Goal: Information Seeking & Learning: Learn about a topic

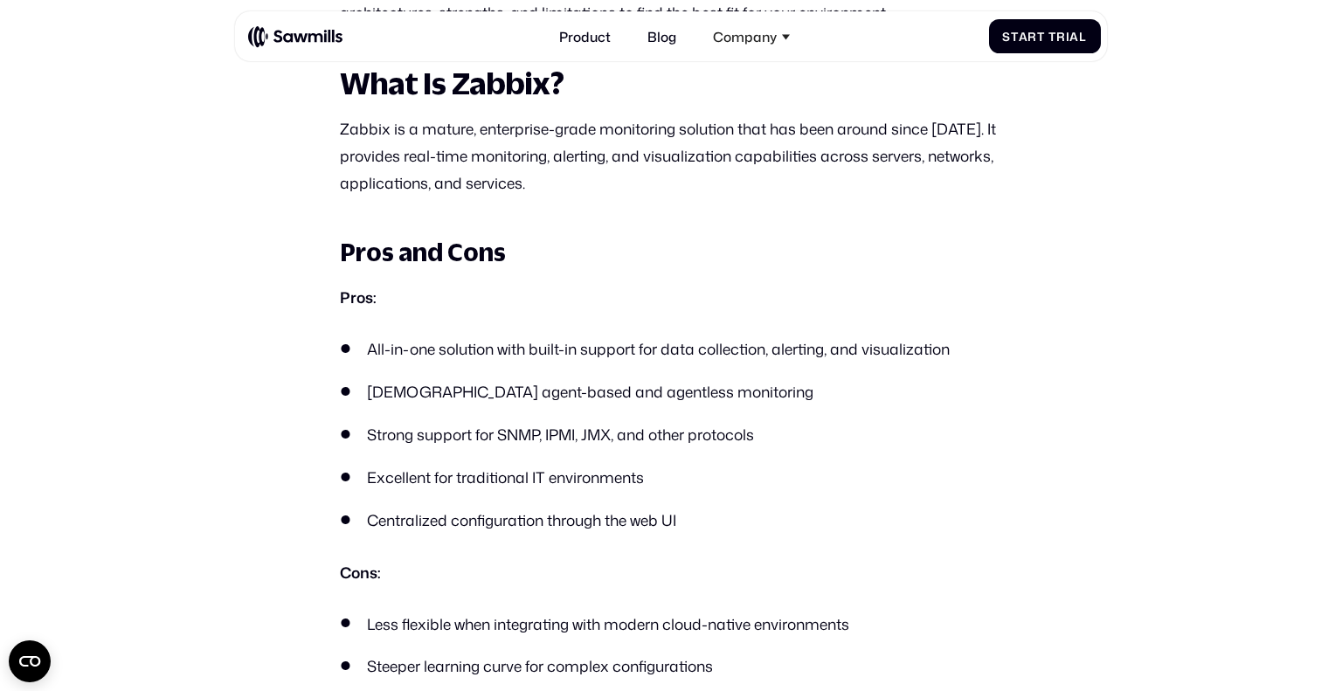
scroll to position [1104, 0]
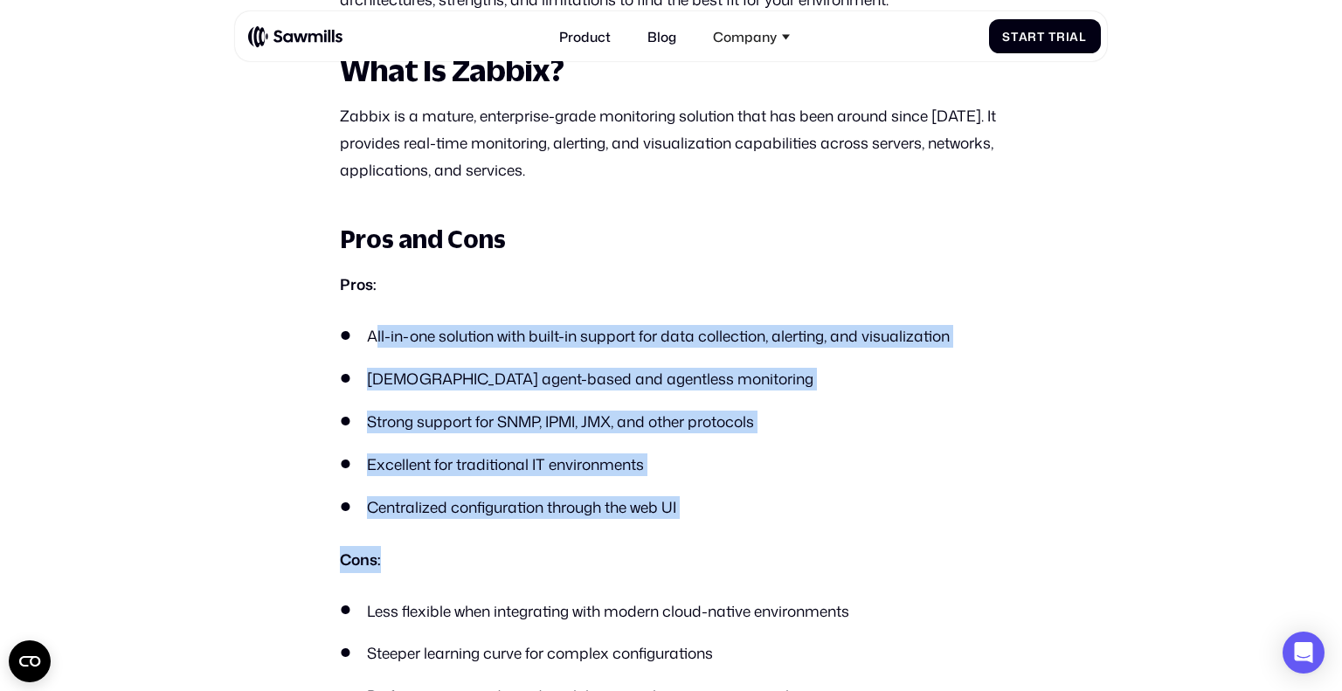
drag, startPoint x: 451, startPoint y: 343, endPoint x: 608, endPoint y: 486, distance: 212.2
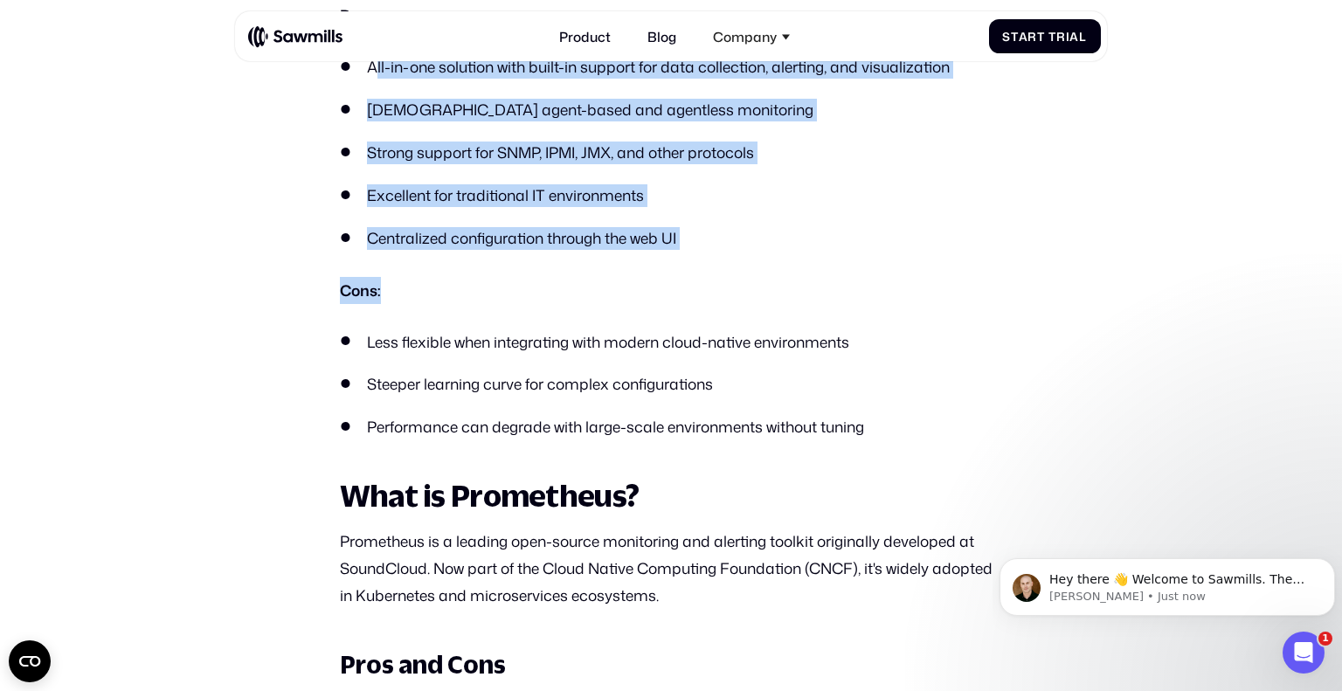
scroll to position [0, 0]
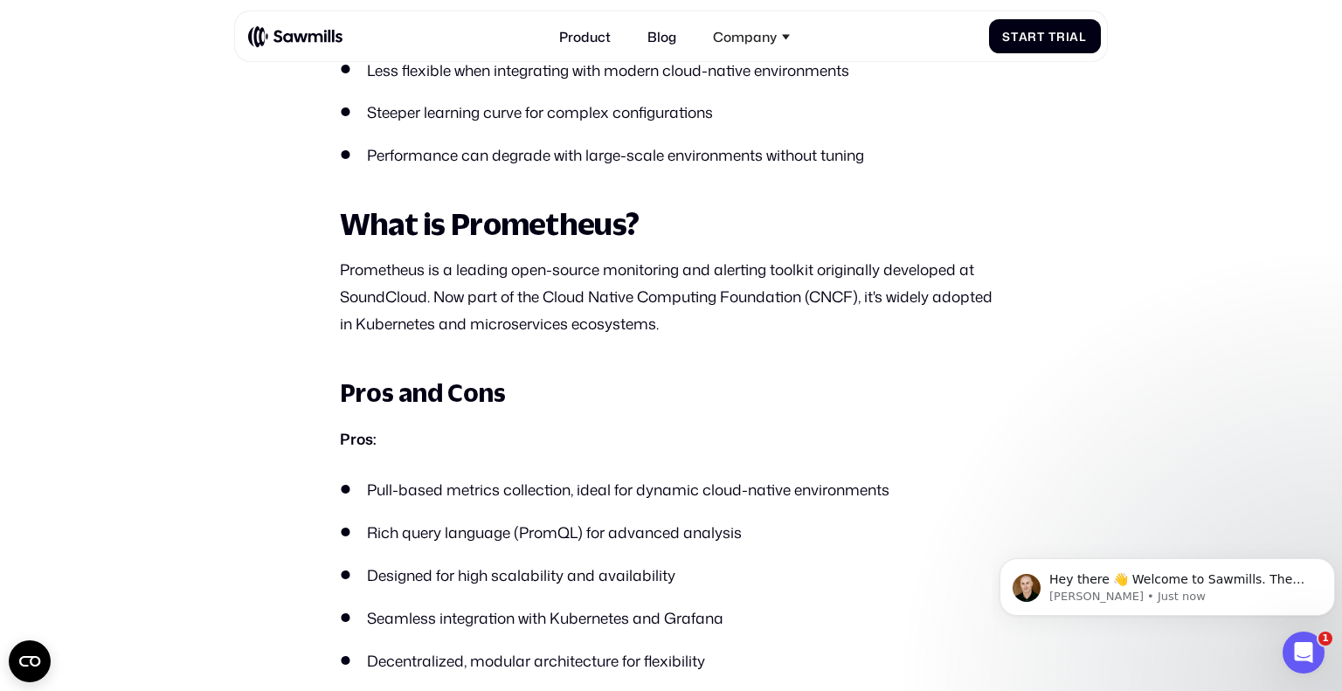
scroll to position [1645, 0]
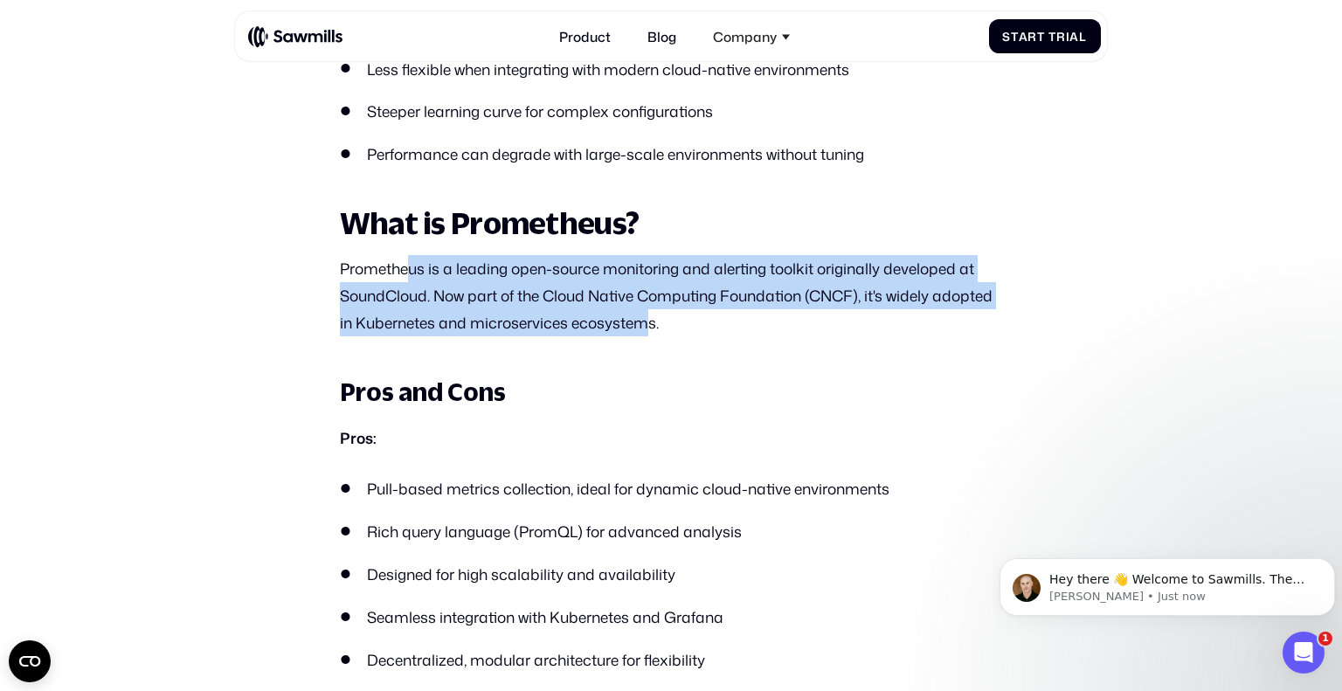
drag, startPoint x: 421, startPoint y: 284, endPoint x: 654, endPoint y: 318, distance: 235.8
click at [654, 317] on p "Prometheus is a leading open-source monitoring and alerting toolkit originally …" at bounding box center [671, 295] width 662 height 81
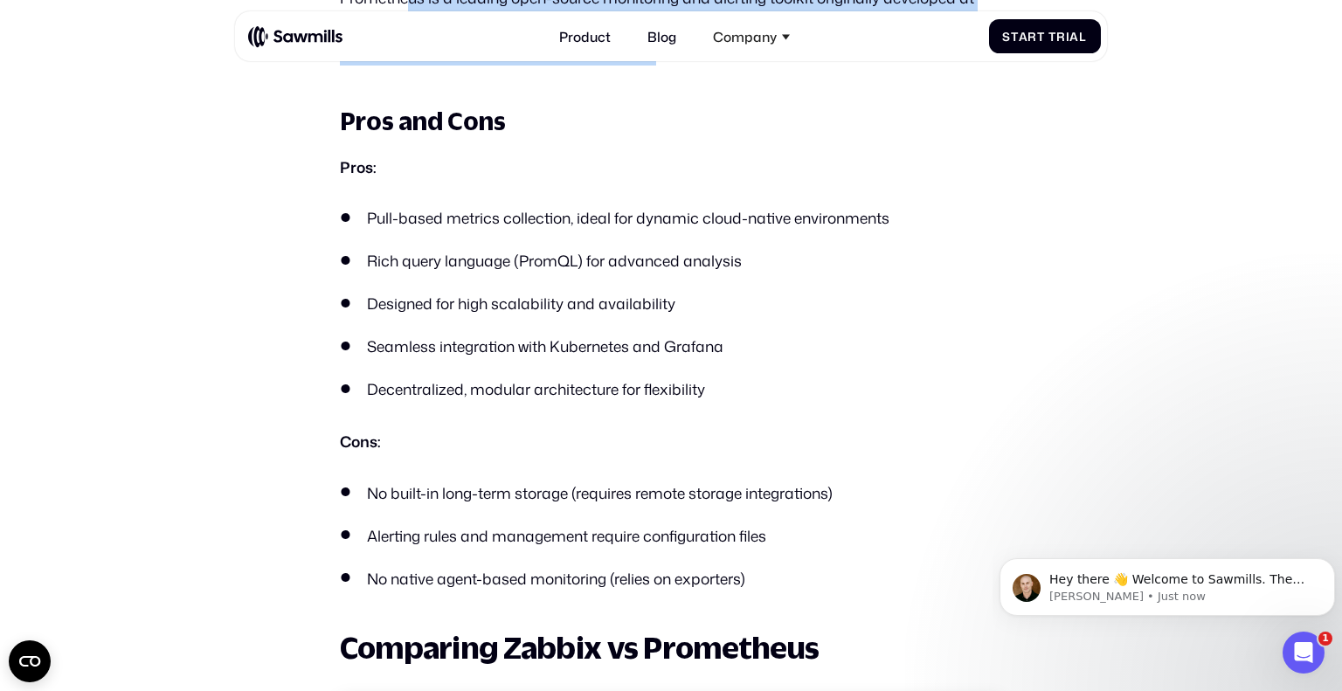
scroll to position [1917, 0]
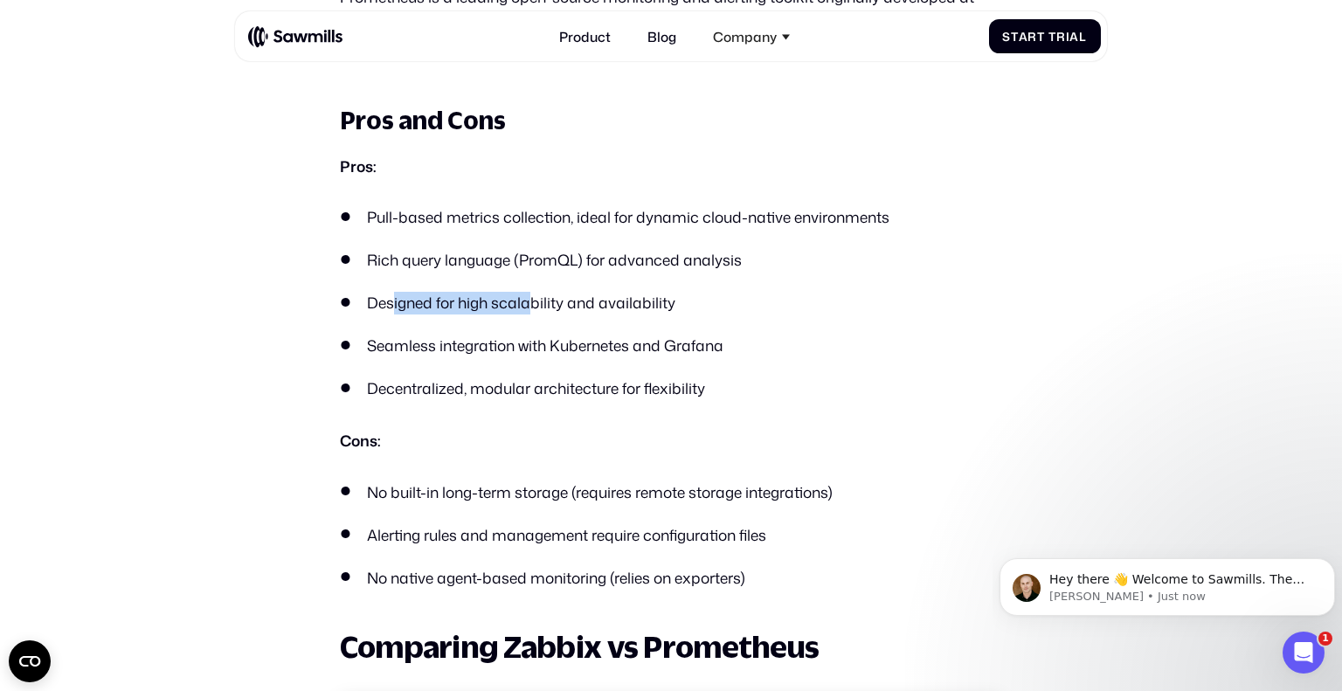
drag, startPoint x: 489, startPoint y: 310, endPoint x: 536, endPoint y: 310, distance: 46.3
click at [533, 310] on li "Designed for high scalability and availability" at bounding box center [671, 303] width 662 height 23
drag, startPoint x: 393, startPoint y: 494, endPoint x: 557, endPoint y: 491, distance: 164.3
click at [557, 491] on li "No built-in long-term storage (requires remote storage integrations)" at bounding box center [671, 492] width 662 height 23
drag, startPoint x: 400, startPoint y: 534, endPoint x: 537, endPoint y: 537, distance: 137.2
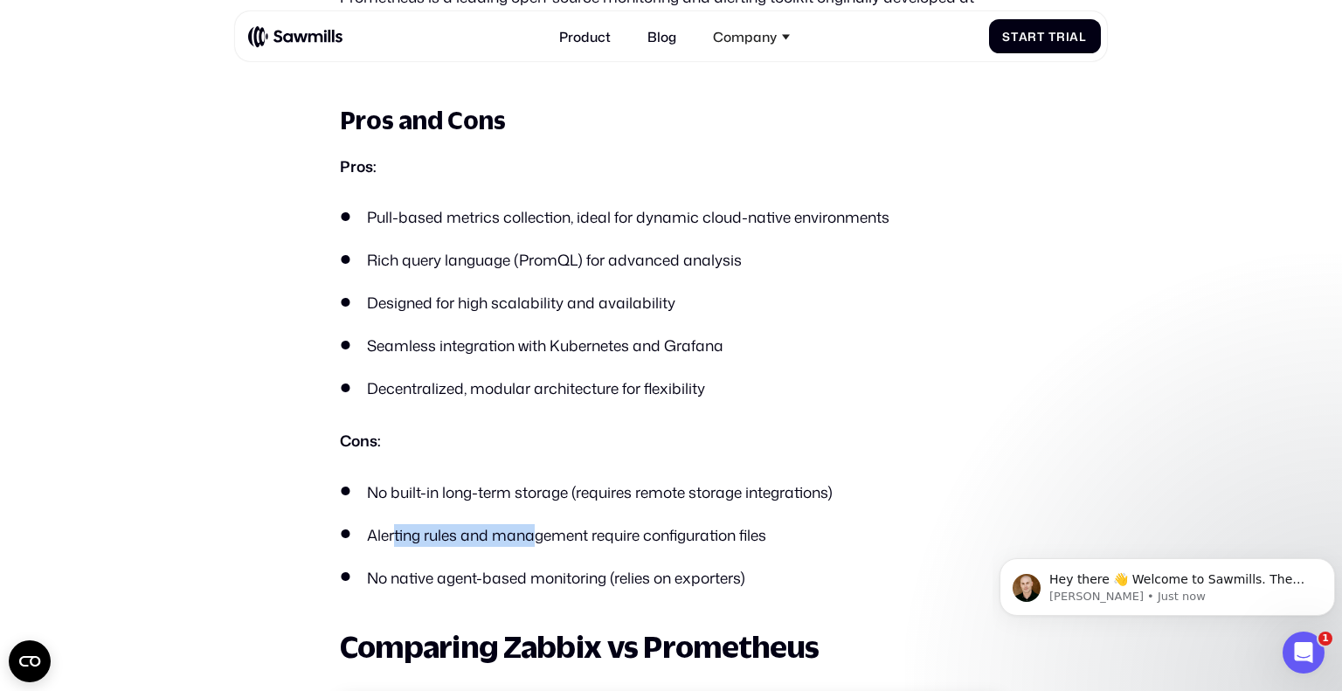
click at [537, 537] on li "Alerting rules and management require configuration files" at bounding box center [671, 535] width 662 height 23
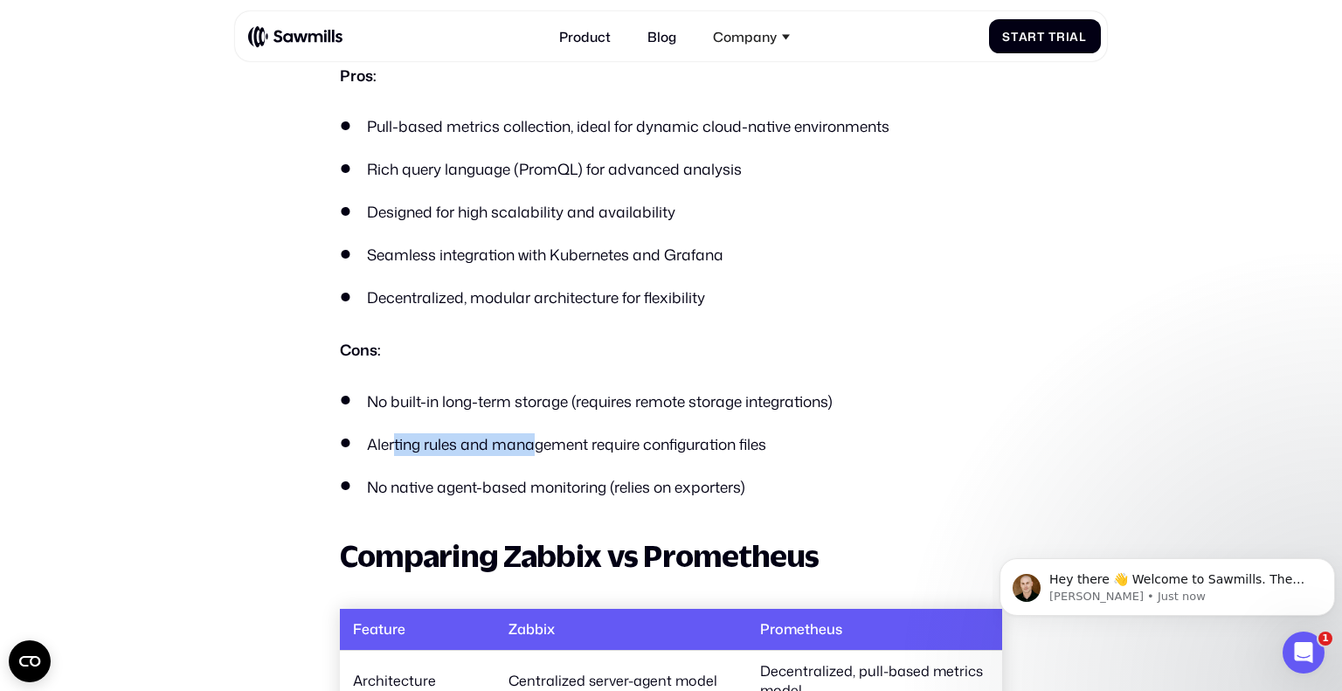
scroll to position [2011, 0]
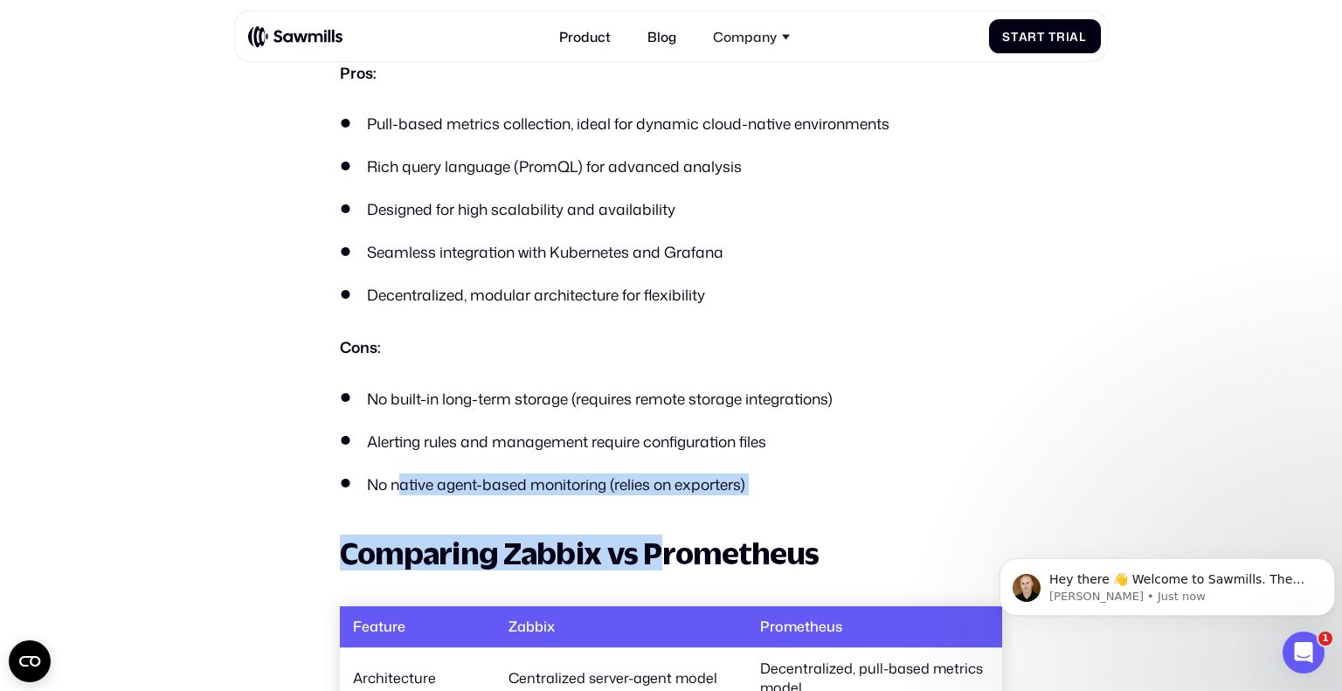
drag, startPoint x: 400, startPoint y: 484, endPoint x: 655, endPoint y: 497, distance: 255.5
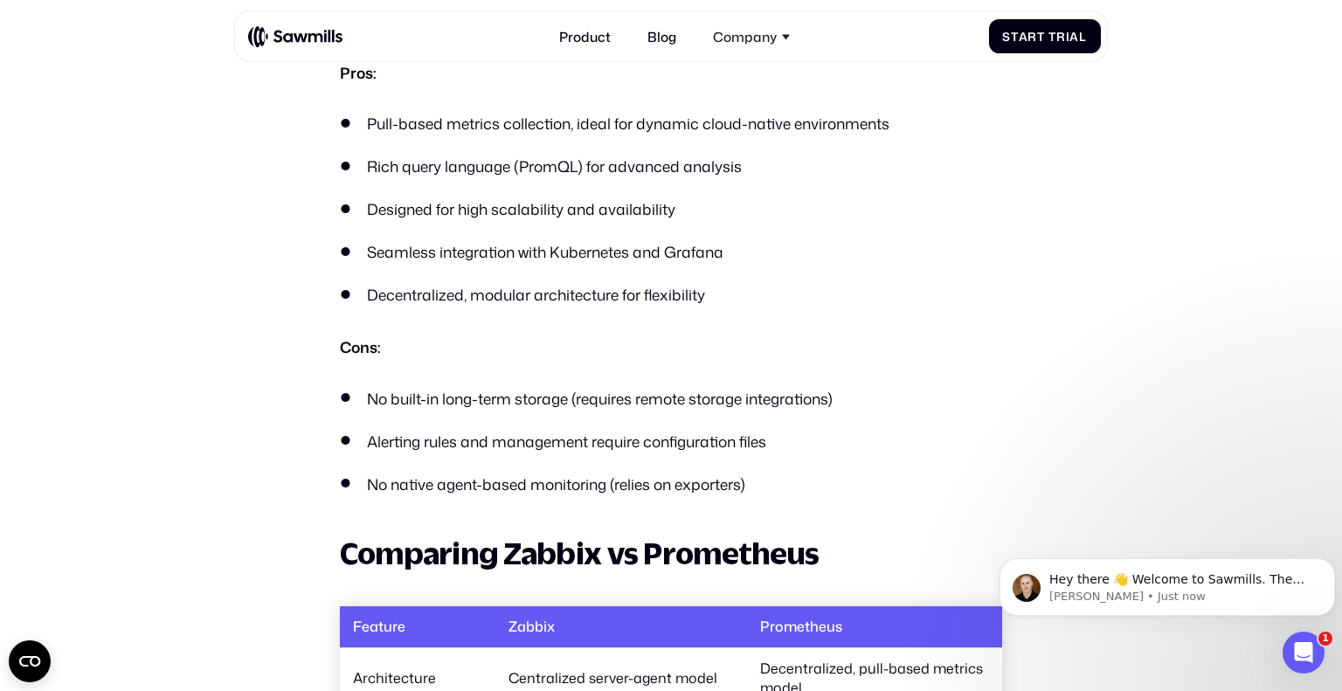
click at [915, 432] on li "Alerting rules and management require configuration files" at bounding box center [671, 442] width 662 height 23
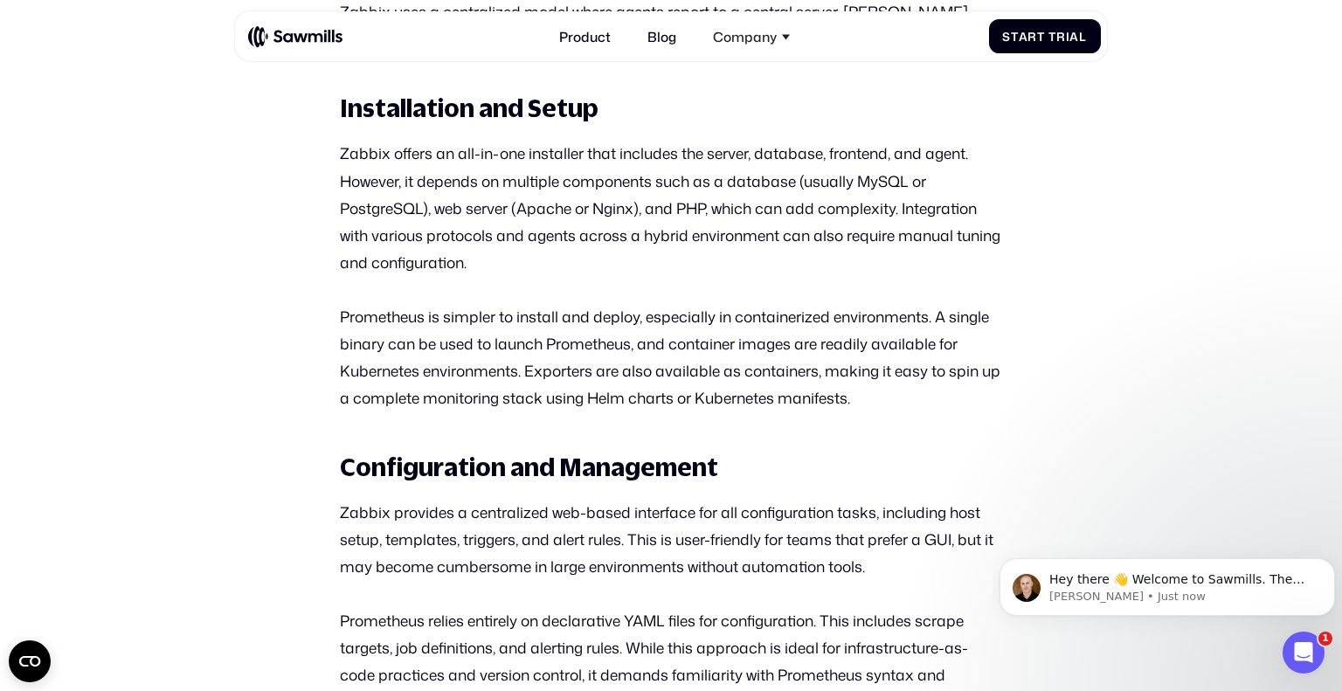
scroll to position [3284, 0]
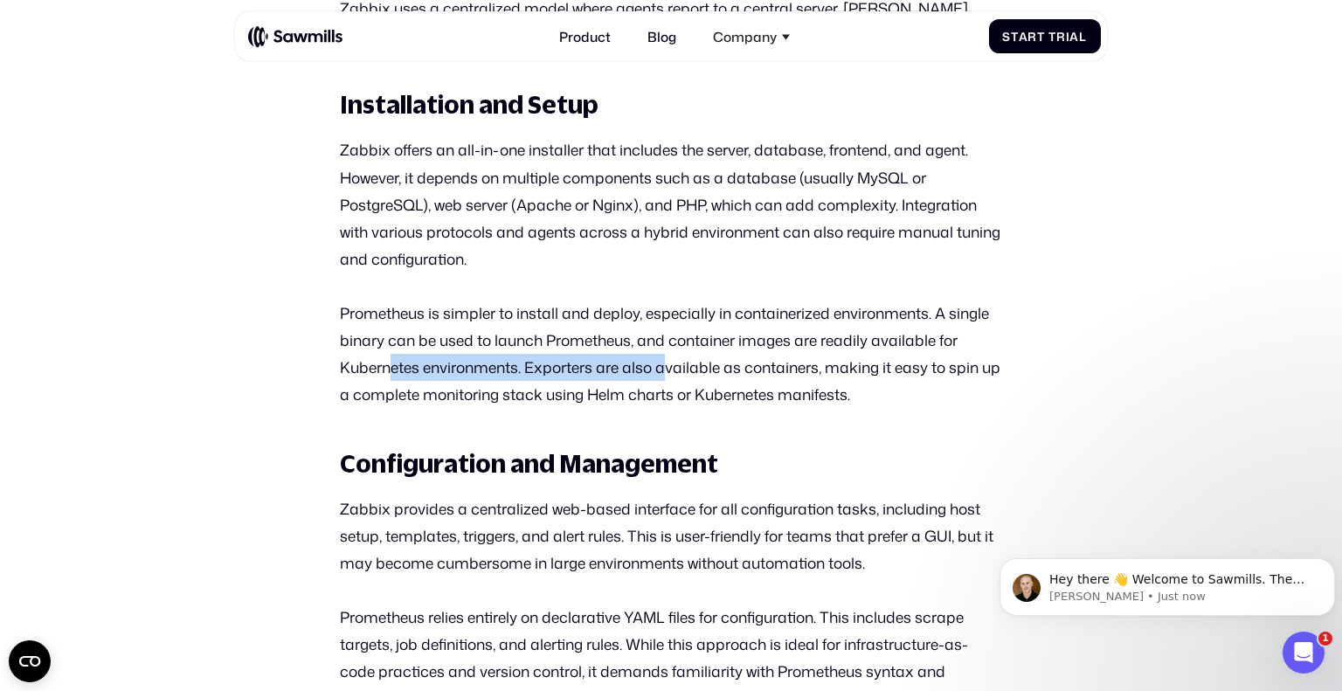
drag, startPoint x: 389, startPoint y: 364, endPoint x: 662, endPoint y: 356, distance: 273.6
click at [662, 356] on p "Prometheus is simpler to install and deploy, especially in containerized enviro…" at bounding box center [671, 354] width 662 height 108
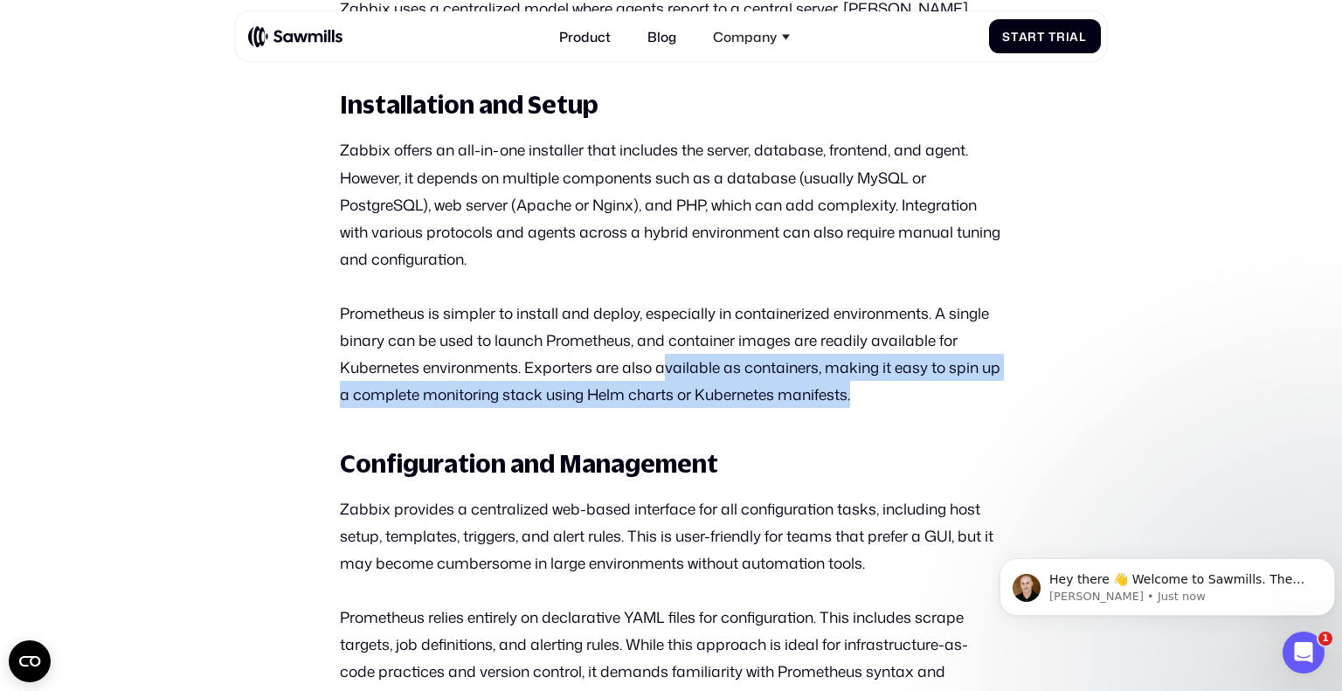
drag, startPoint x: 928, startPoint y: 383, endPoint x: 668, endPoint y: 367, distance: 260.9
click at [668, 367] on p "Prometheus is simpler to install and deploy, especially in containerized enviro…" at bounding box center [671, 354] width 662 height 108
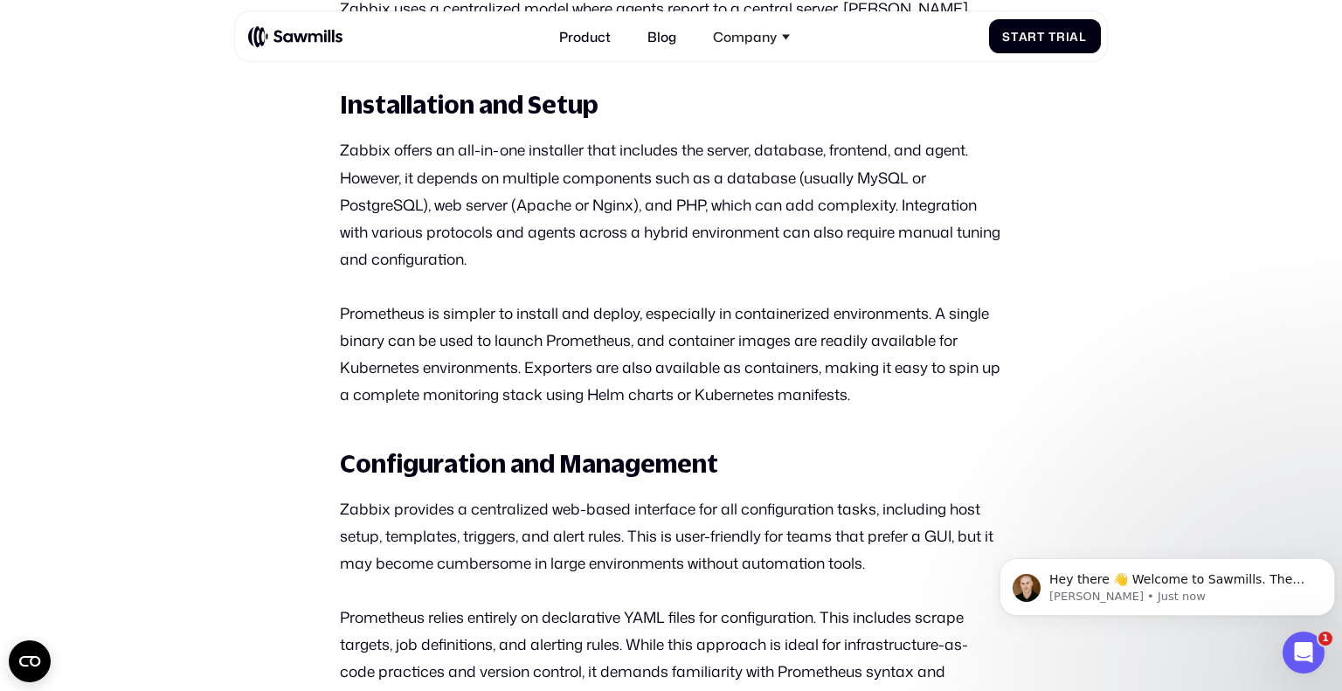
click at [483, 312] on p "Prometheus is simpler to install and deploy, especially in containerized enviro…" at bounding box center [671, 354] width 662 height 108
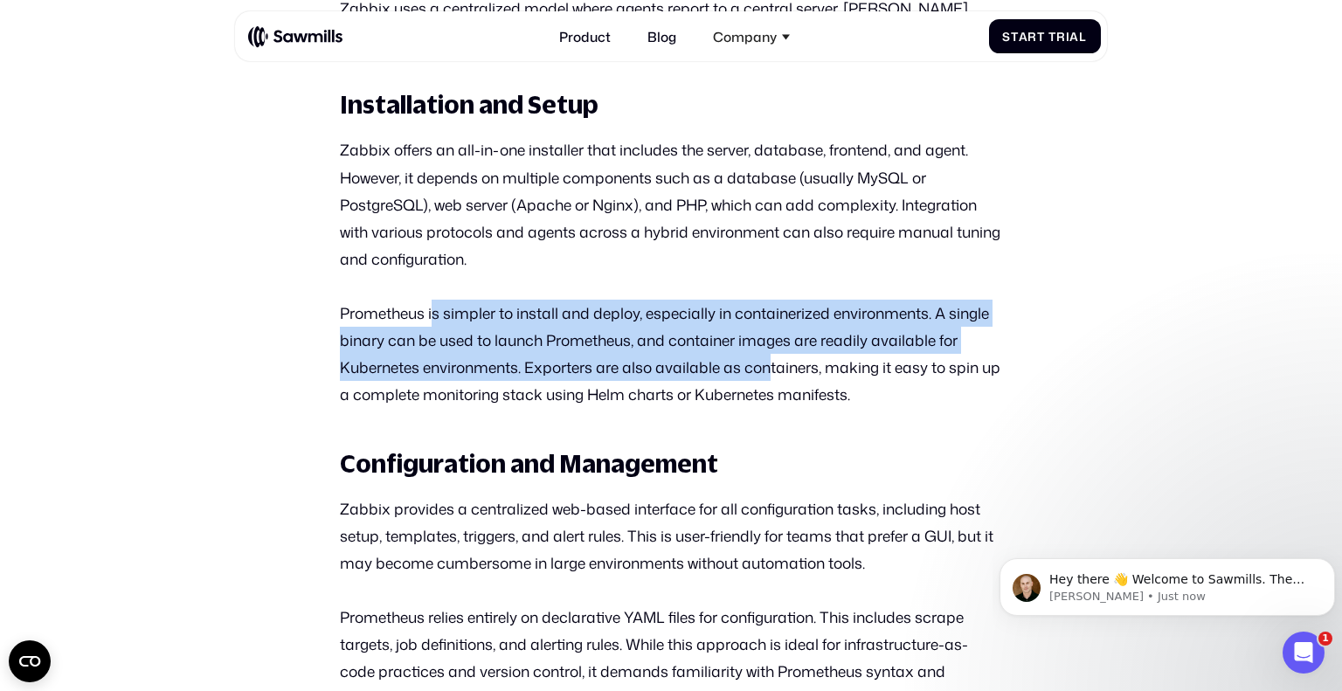
drag, startPoint x: 433, startPoint y: 315, endPoint x: 772, endPoint y: 377, distance: 344.0
click at [772, 377] on p "Prometheus is simpler to install and deploy, especially in containerized enviro…" at bounding box center [671, 354] width 662 height 108
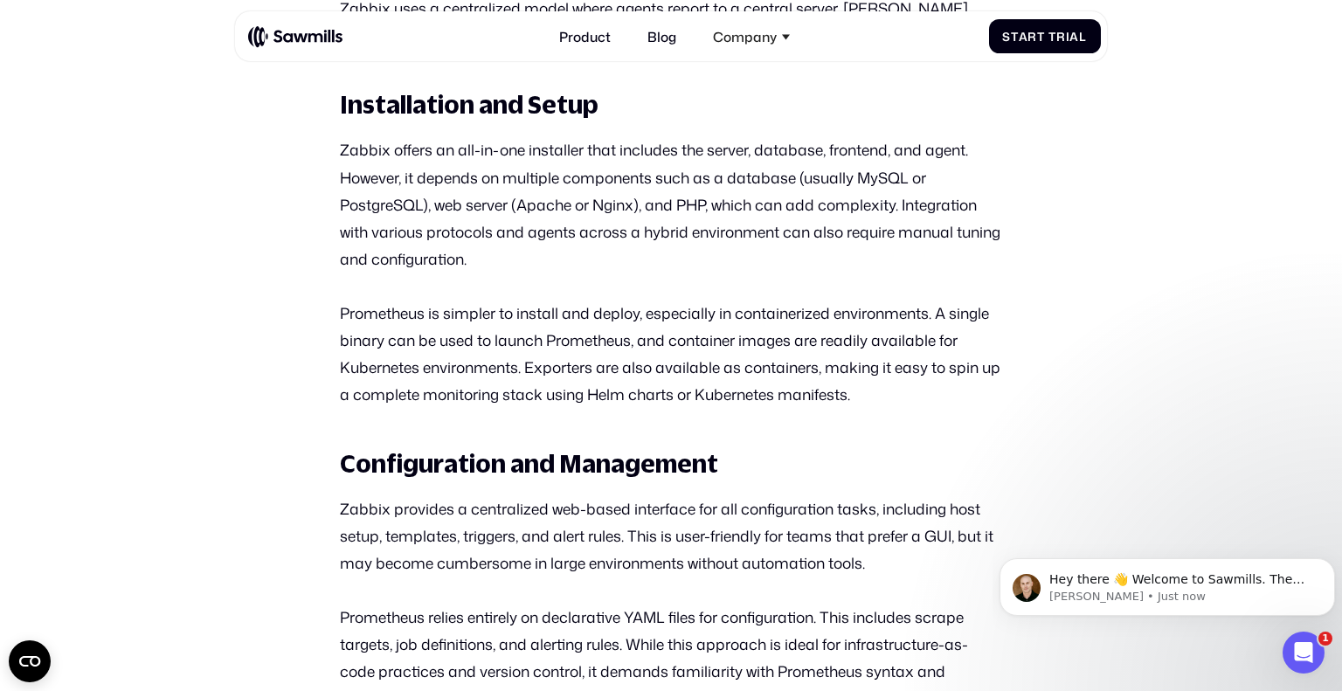
click at [864, 432] on div "Having the right monitoring solution can make or break your system's reliabilit…" at bounding box center [671, 448] width 662 height 5665
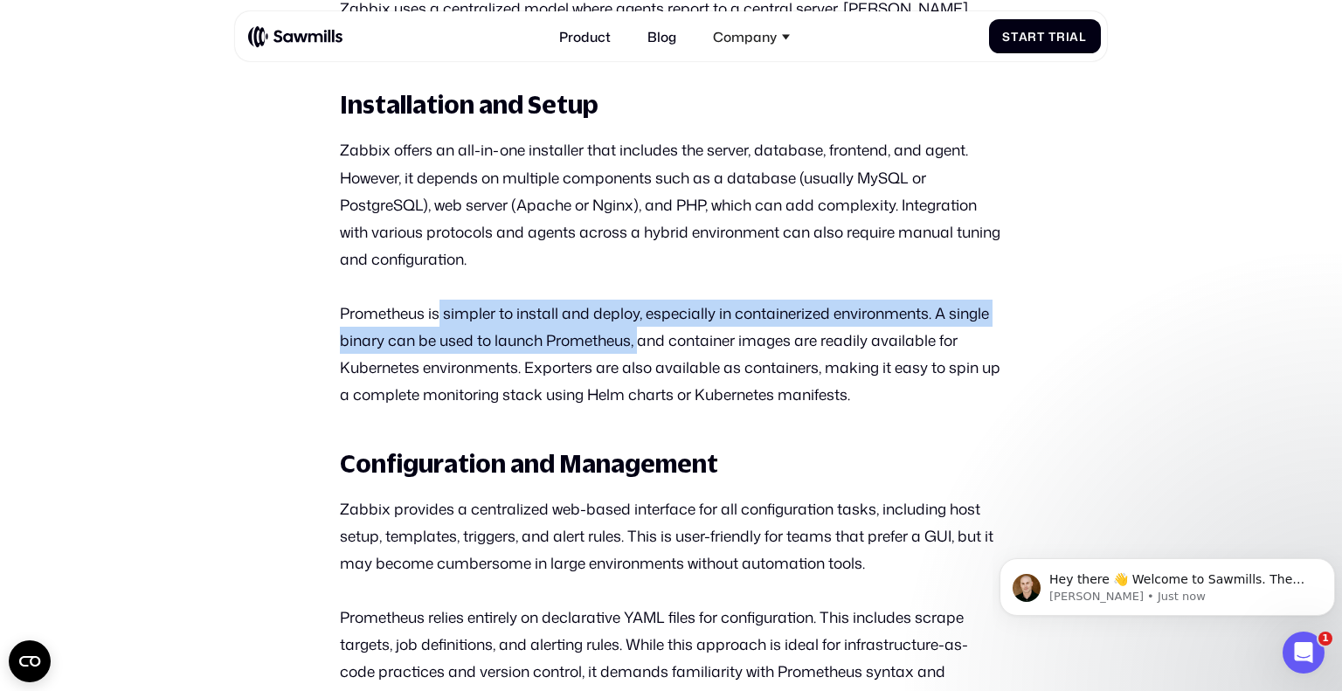
drag, startPoint x: 526, startPoint y: 341, endPoint x: 728, endPoint y: 347, distance: 201.9
click at [655, 347] on p "Prometheus is simpler to install and deploy, especially in containerized enviro…" at bounding box center [671, 354] width 662 height 108
click at [667, 287] on div "Having the right monitoring solution can make or break your system's reliabilit…" at bounding box center [671, 448] width 662 height 5665
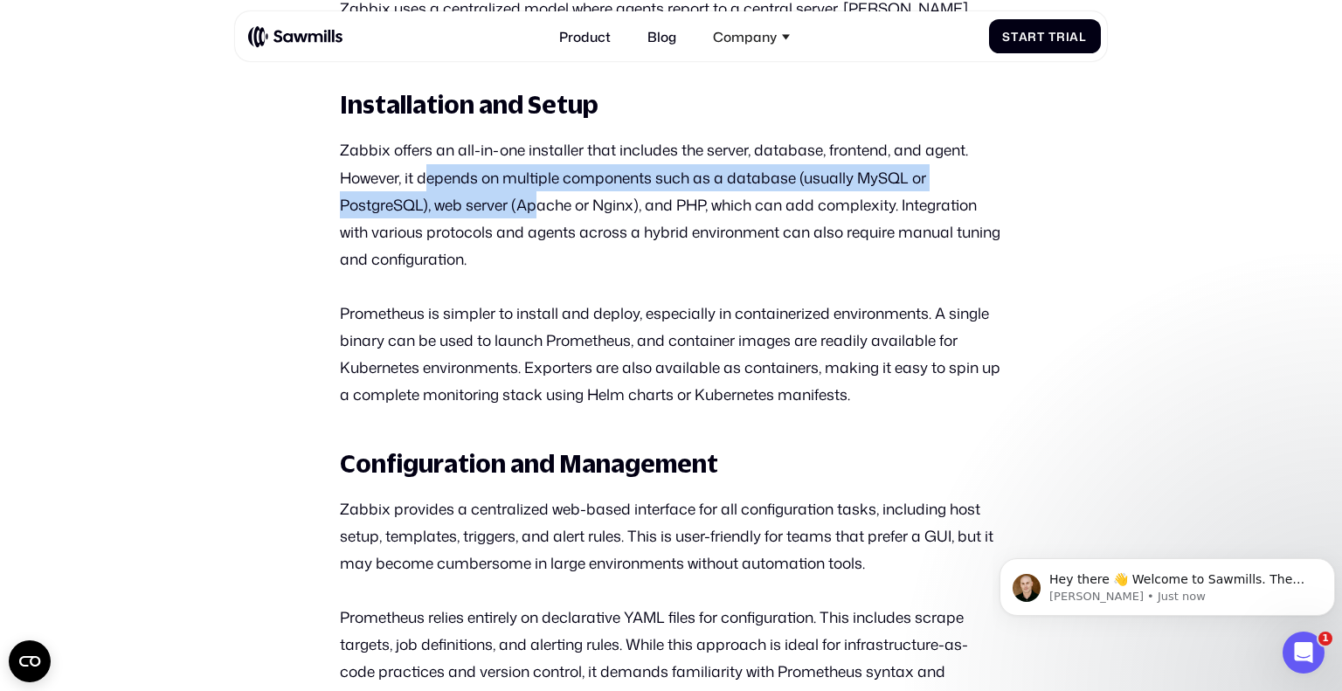
drag, startPoint x: 426, startPoint y: 174, endPoint x: 537, endPoint y: 209, distance: 116.3
click at [537, 209] on p "Zabbix offers an all-in-one installer that includes the server, database, front…" at bounding box center [671, 203] width 662 height 135
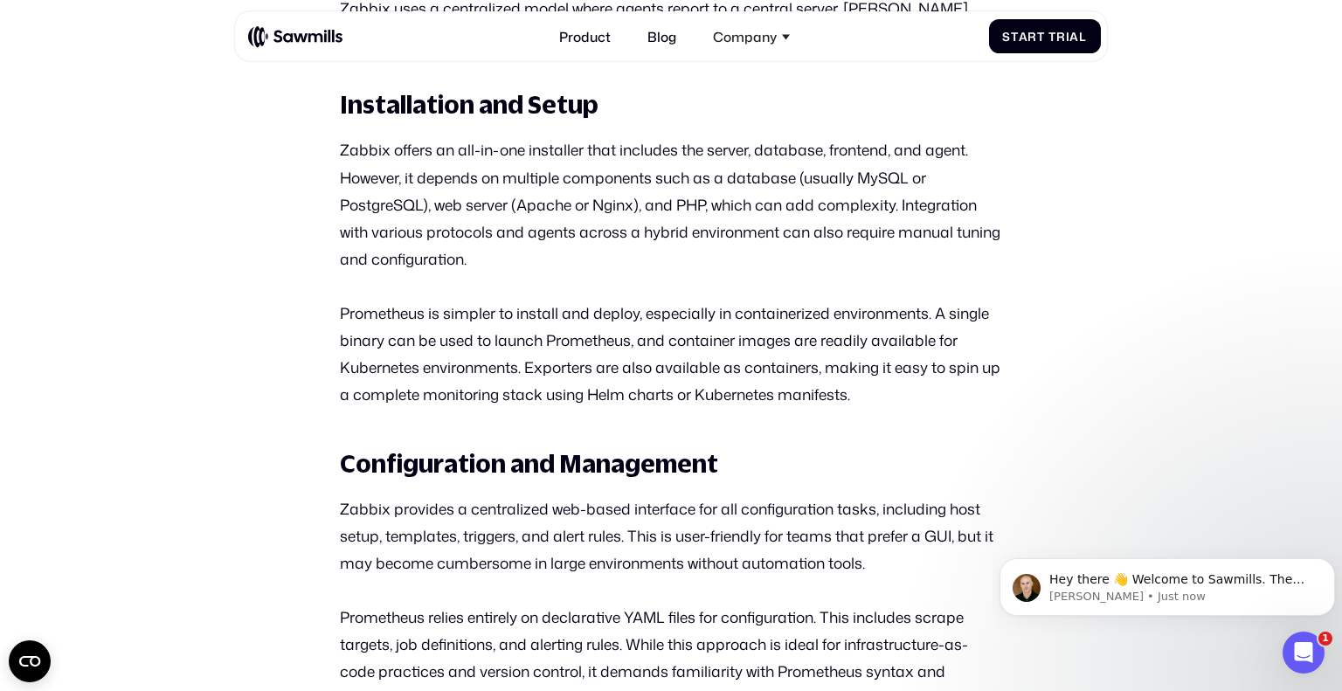
click at [697, 272] on div "Having the right monitoring solution can make or break your system's reliabilit…" at bounding box center [671, 448] width 662 height 5665
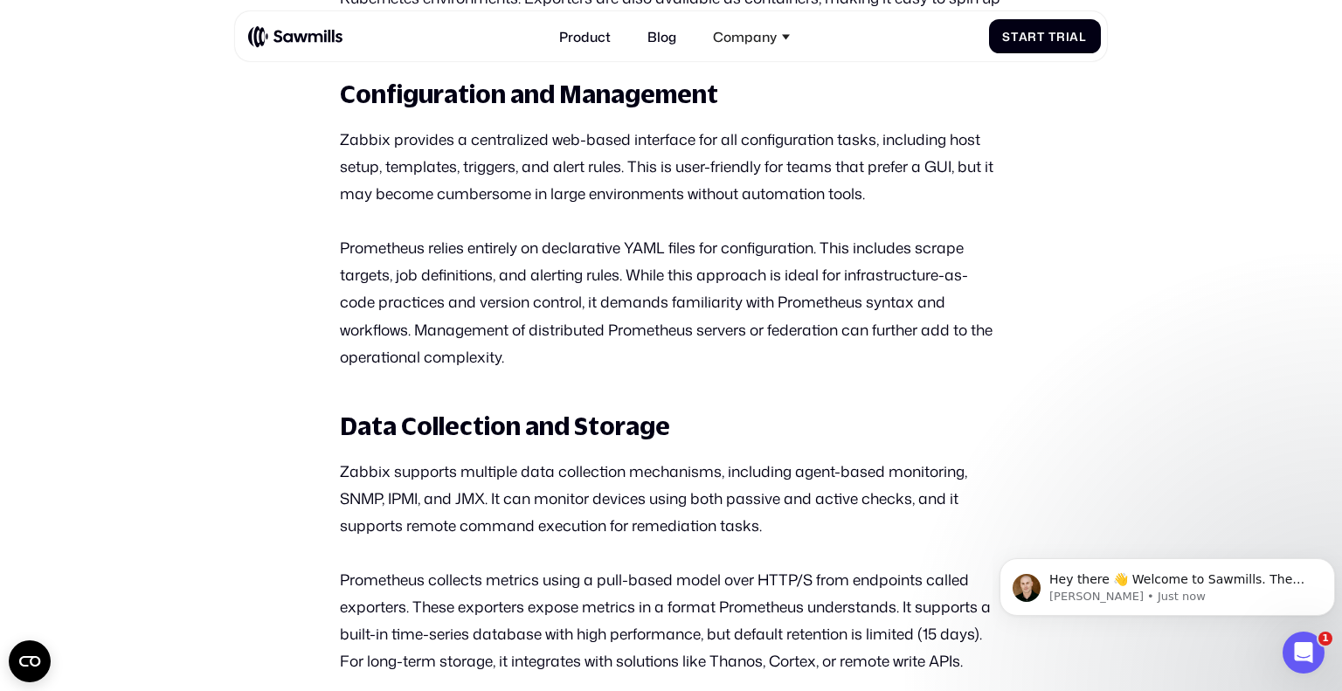
scroll to position [3654, 0]
drag, startPoint x: 401, startPoint y: 272, endPoint x: 495, endPoint y: 278, distance: 93.7
click at [495, 278] on p "Prometheus relies entirely on declarative YAML files for configuration. This in…" at bounding box center [671, 300] width 662 height 135
drag, startPoint x: 557, startPoint y: 357, endPoint x: 591, endPoint y: 349, distance: 34.3
click at [591, 350] on p "Prometheus relies entirely on declarative YAML files for configuration. This in…" at bounding box center [671, 300] width 662 height 135
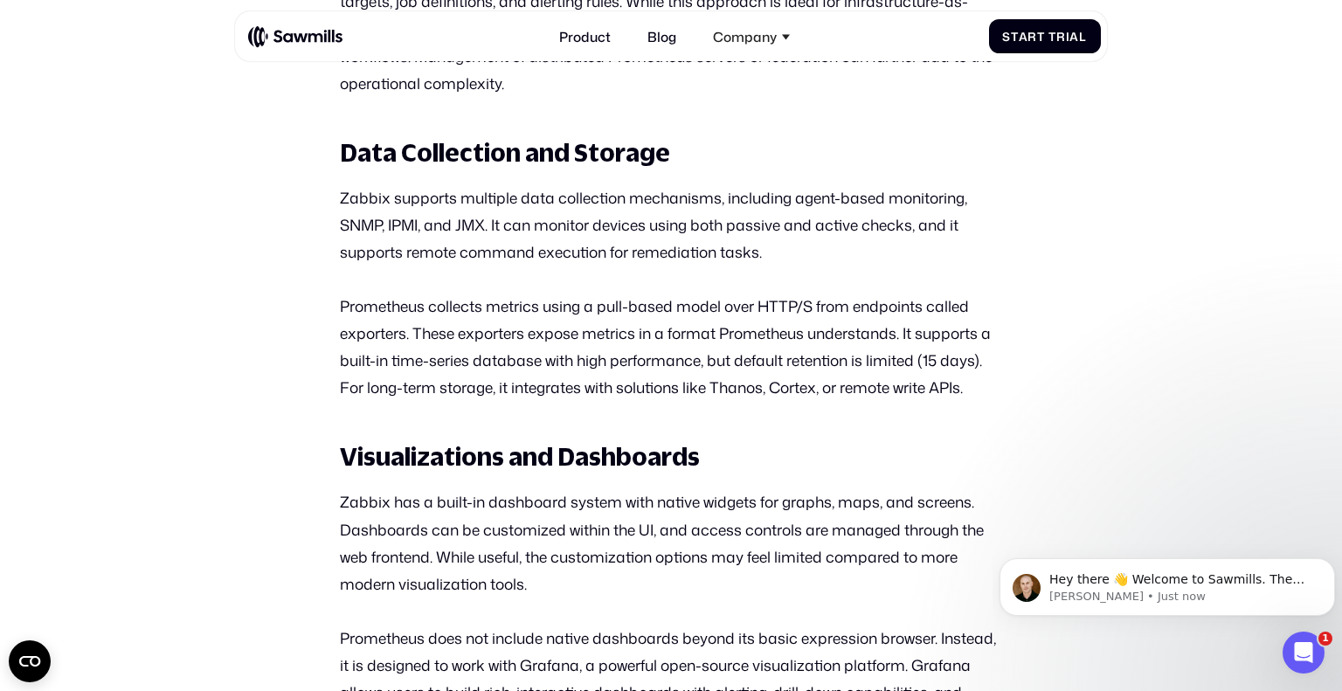
scroll to position [3929, 0]
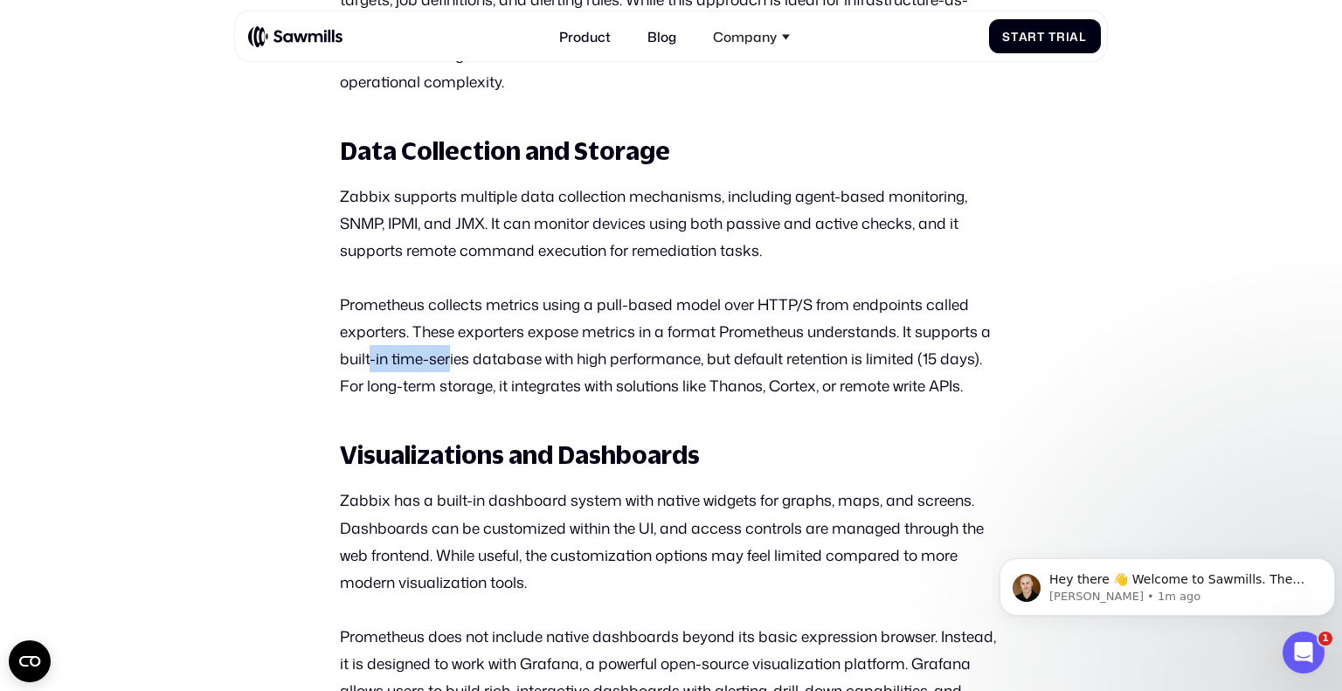
drag, startPoint x: 372, startPoint y: 366, endPoint x: 448, endPoint y: 357, distance: 76.5
click at [448, 357] on p "Prometheus collects metrics using a pull-based model over HTTP/S from endpoints…" at bounding box center [671, 345] width 662 height 108
click at [634, 376] on p "Prometheus collects metrics using a pull-based model over HTTP/S from endpoints…" at bounding box center [671, 345] width 662 height 108
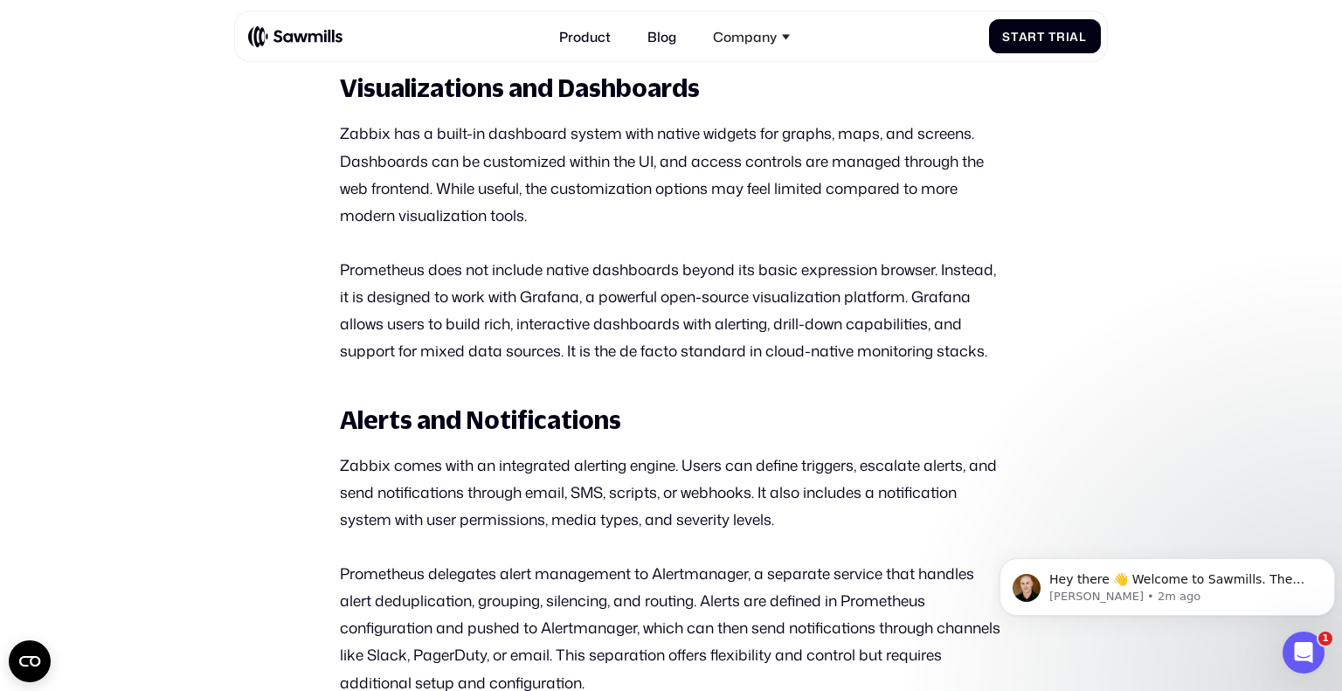
scroll to position [4296, 0]
drag, startPoint x: 368, startPoint y: 300, endPoint x: 526, endPoint y: 296, distance: 158.2
click at [526, 296] on p "Prometheus does not include native dashboards beyond its basic expression brows…" at bounding box center [671, 309] width 662 height 108
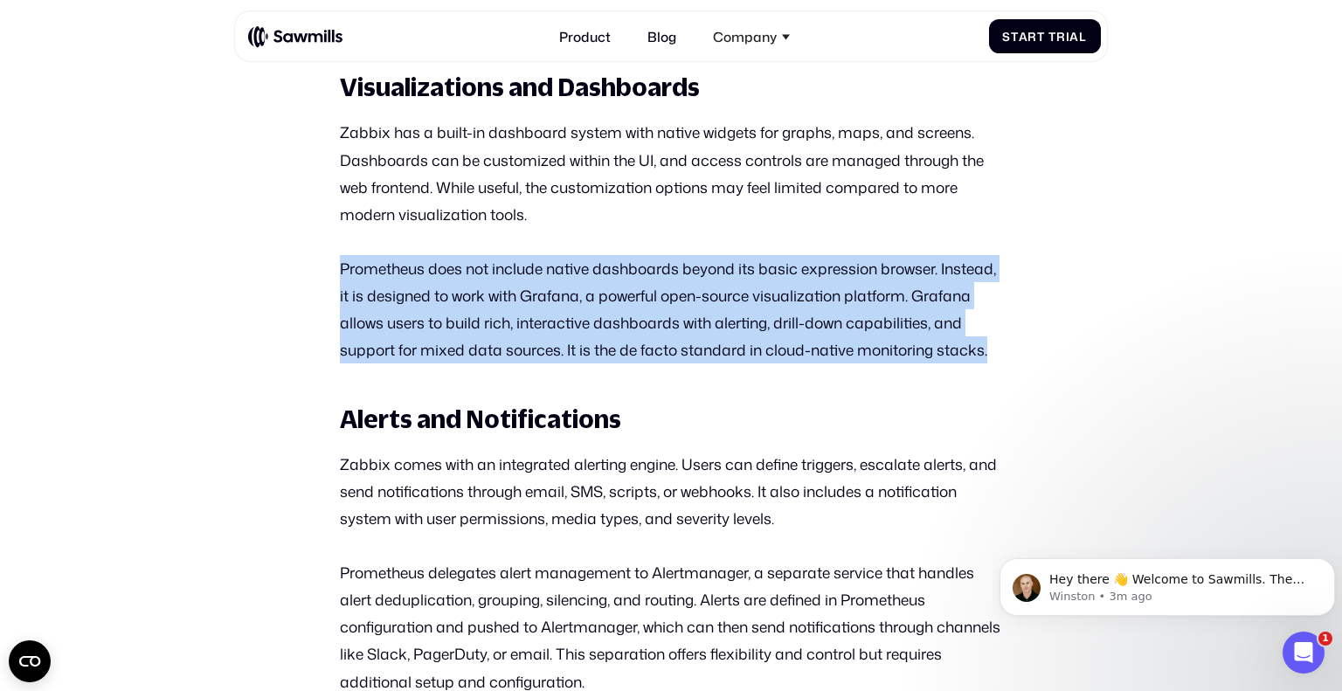
drag, startPoint x: 902, startPoint y: 332, endPoint x: 324, endPoint y: 253, distance: 583.0
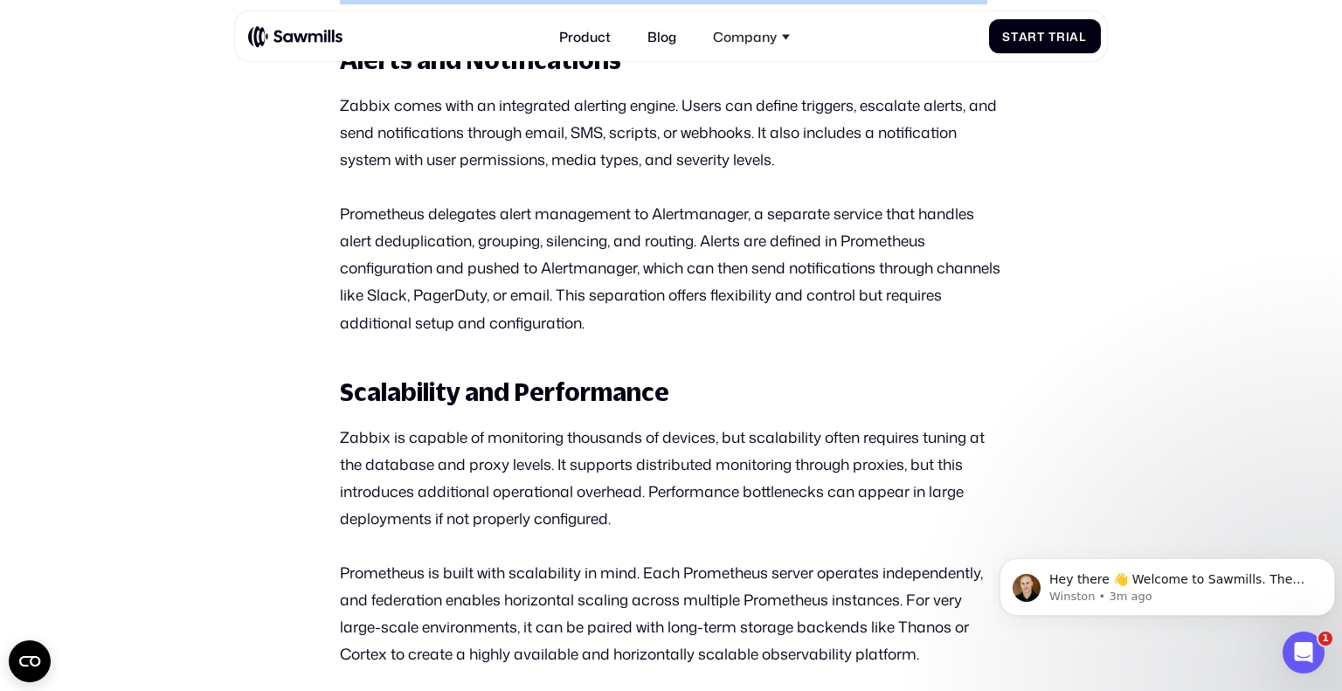
scroll to position [4657, 0]
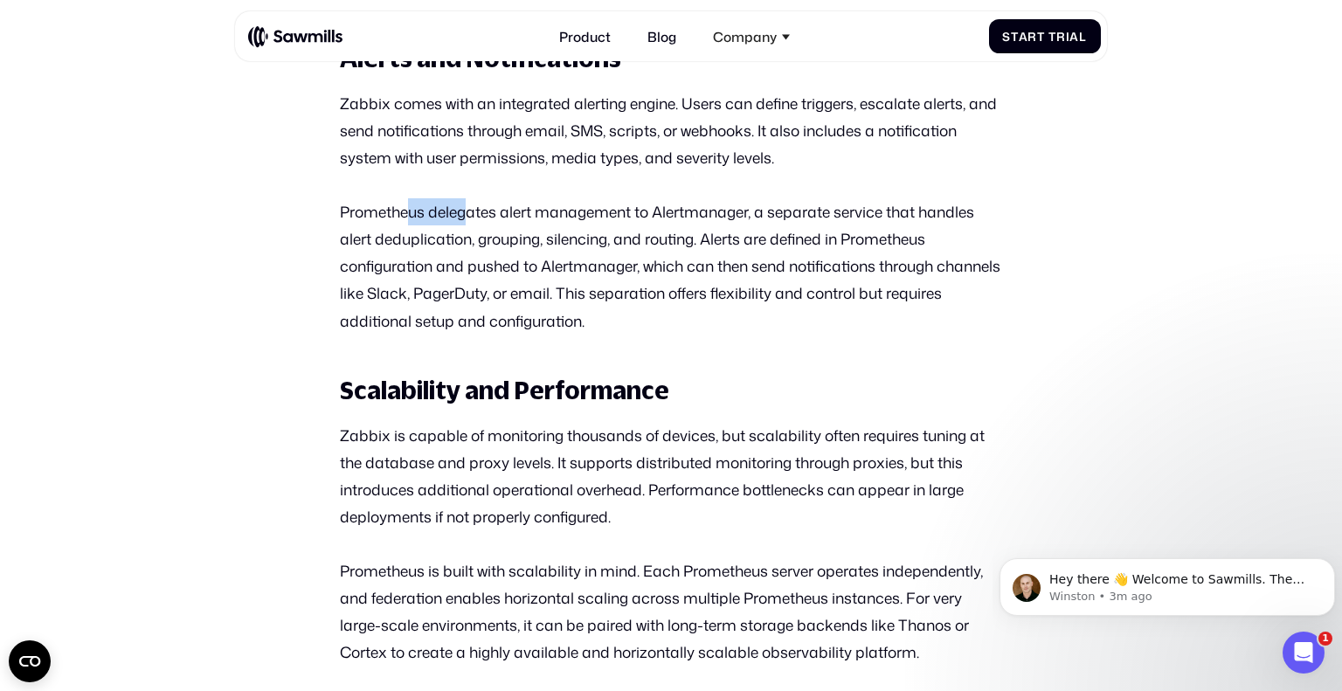
drag, startPoint x: 507, startPoint y: 244, endPoint x: 622, endPoint y: 242, distance: 115.4
click at [622, 242] on p "Prometheus delegates alert management to Alertmanager, a separate service that …" at bounding box center [671, 265] width 662 height 135
drag, startPoint x: 440, startPoint y: 273, endPoint x: 505, endPoint y: 276, distance: 65.6
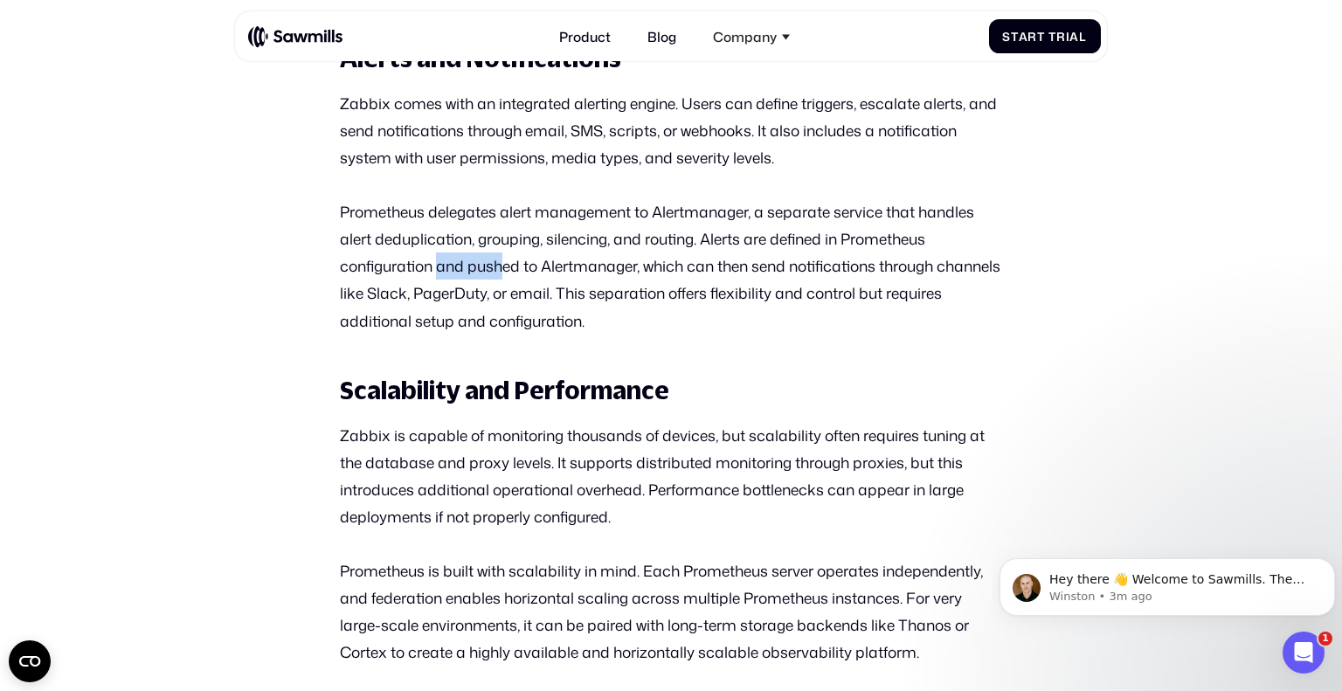
click at [501, 275] on p "Prometheus delegates alert management to Alertmanager, a separate service that …" at bounding box center [671, 265] width 662 height 135
click at [793, 280] on p "Prometheus delegates alert management to Alertmanager, a separate service that …" at bounding box center [671, 265] width 662 height 135
drag, startPoint x: 407, startPoint y: 271, endPoint x: 479, endPoint y: 257, distance: 73.0
click at [479, 257] on p "Prometheus delegates alert management to Alertmanager, a separate service that …" at bounding box center [671, 265] width 662 height 135
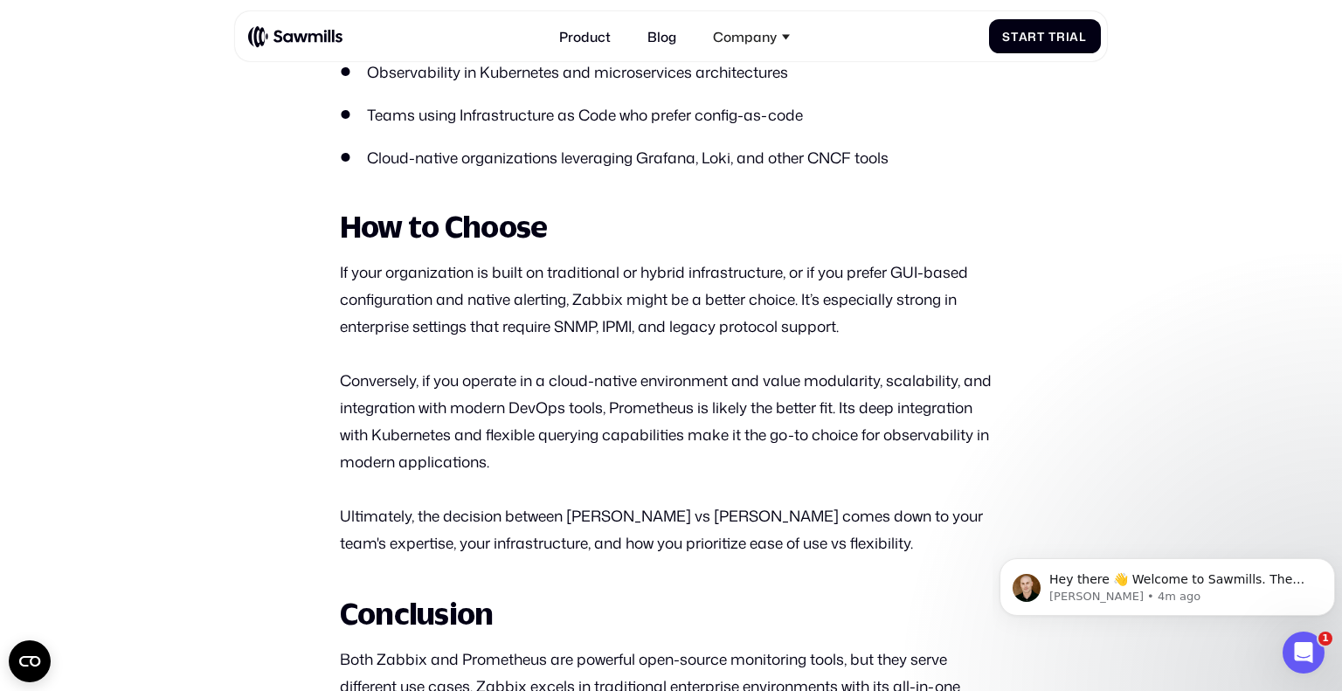
scroll to position [5622, 0]
drag, startPoint x: 416, startPoint y: 401, endPoint x: 558, endPoint y: 398, distance: 142.5
click at [558, 398] on p "Conversely, if you operate in a cloud-native environment and value modularity, …" at bounding box center [671, 420] width 662 height 108
click at [515, 463] on p "Conversely, if you operate in a cloud-native environment and value modularity, …" at bounding box center [671, 420] width 662 height 108
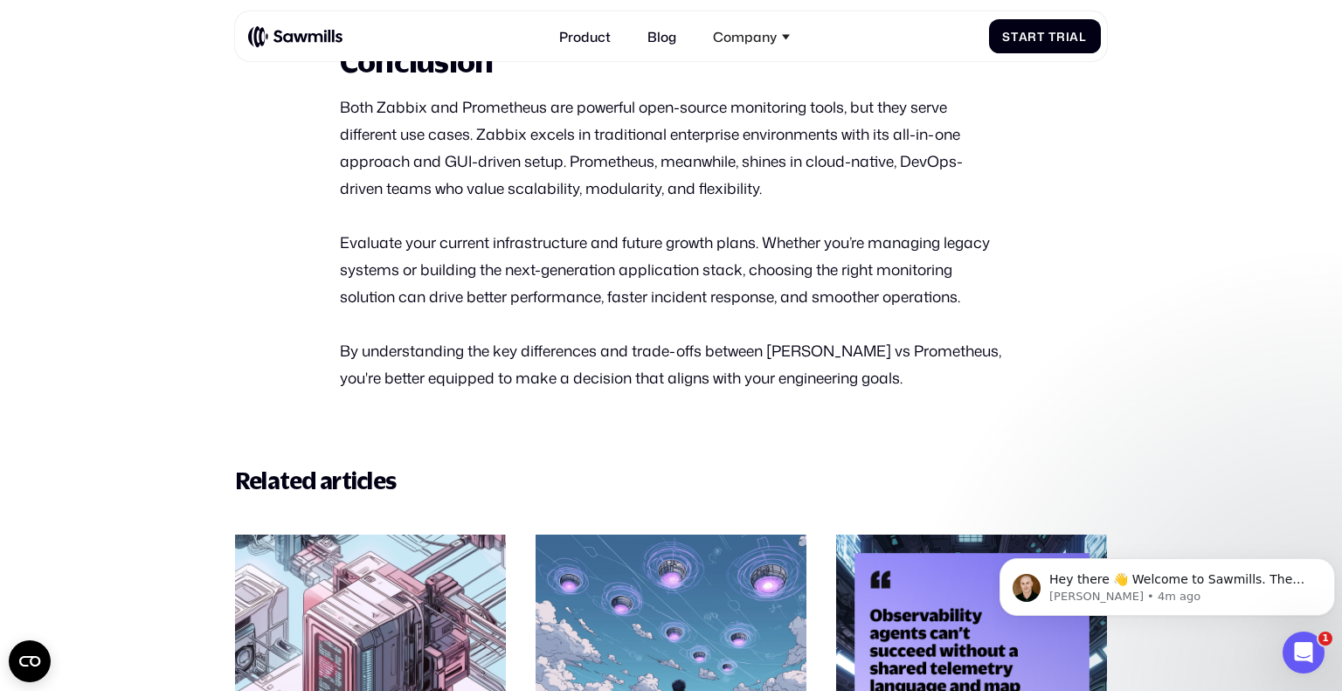
scroll to position [6174, 0]
